Goal: Obtain resource: Obtain resource

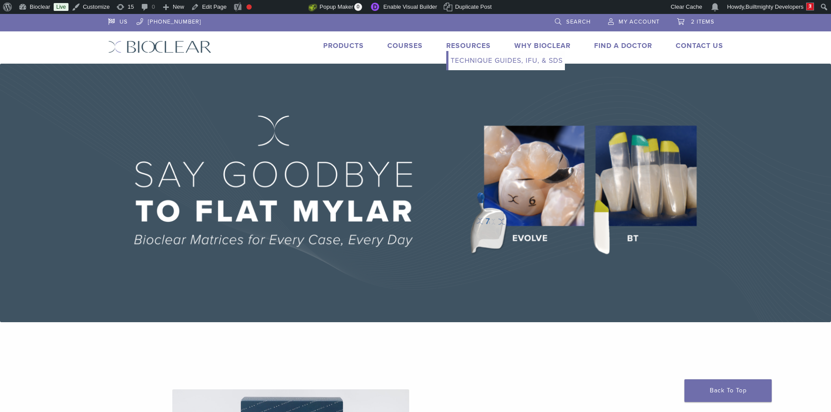
click at [471, 62] on link "Technique Guides, IFU, & SDS" at bounding box center [506, 60] width 116 height 19
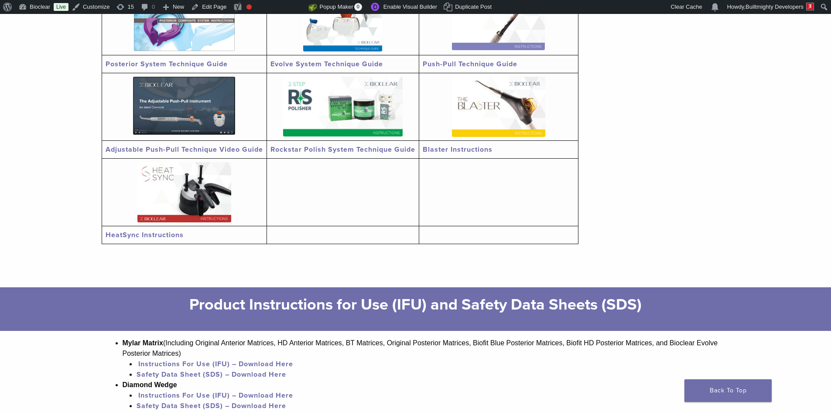
scroll to position [349, 0]
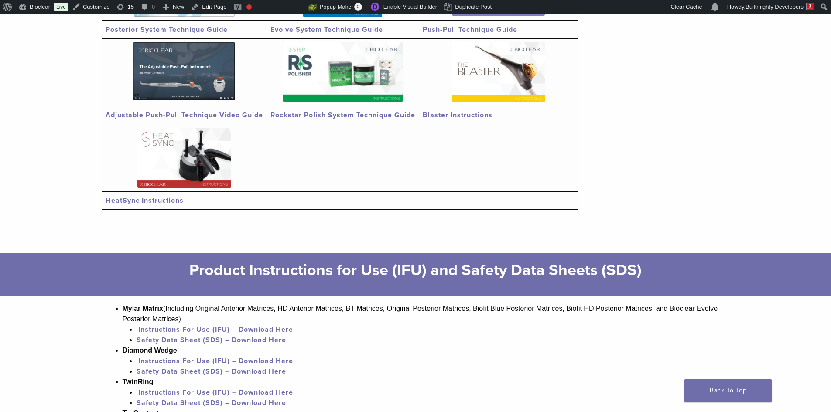
click at [174, 170] on img at bounding box center [184, 158] width 94 height 60
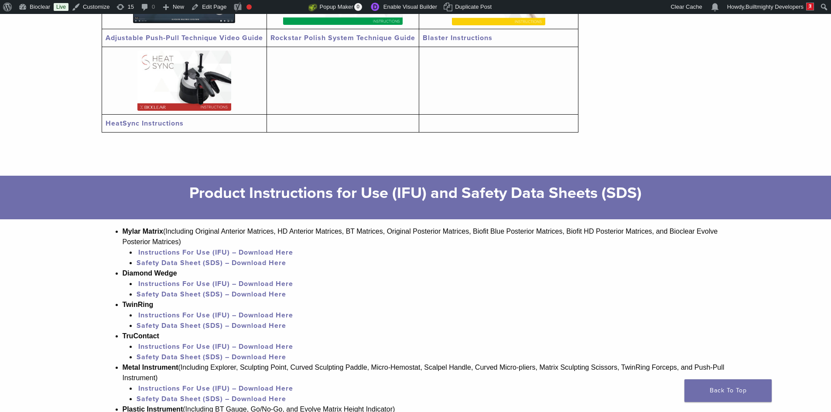
scroll to position [856, 0]
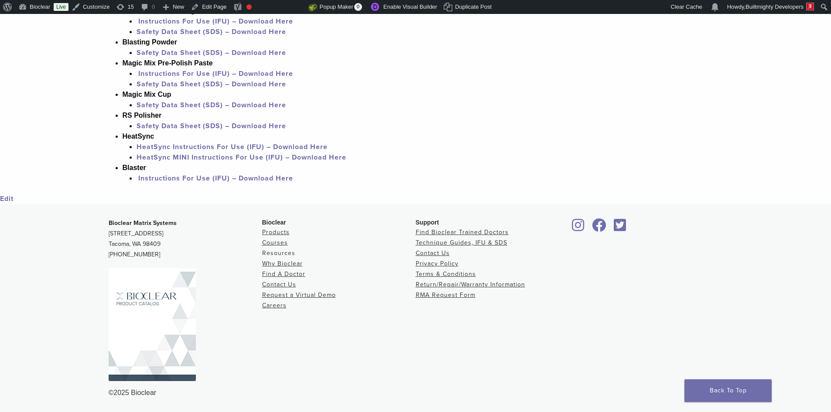
click at [287, 251] on link "Resources" at bounding box center [278, 252] width 33 height 7
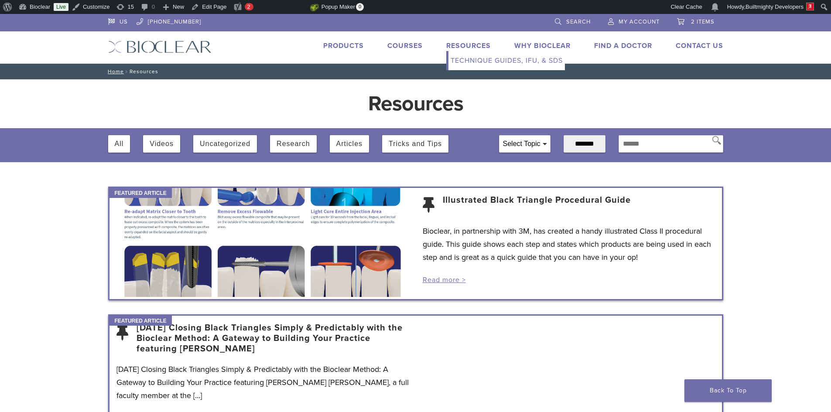
click at [472, 57] on link "Technique Guides, IFU, & SDS" at bounding box center [506, 60] width 116 height 19
